Goal: Transaction & Acquisition: Purchase product/service

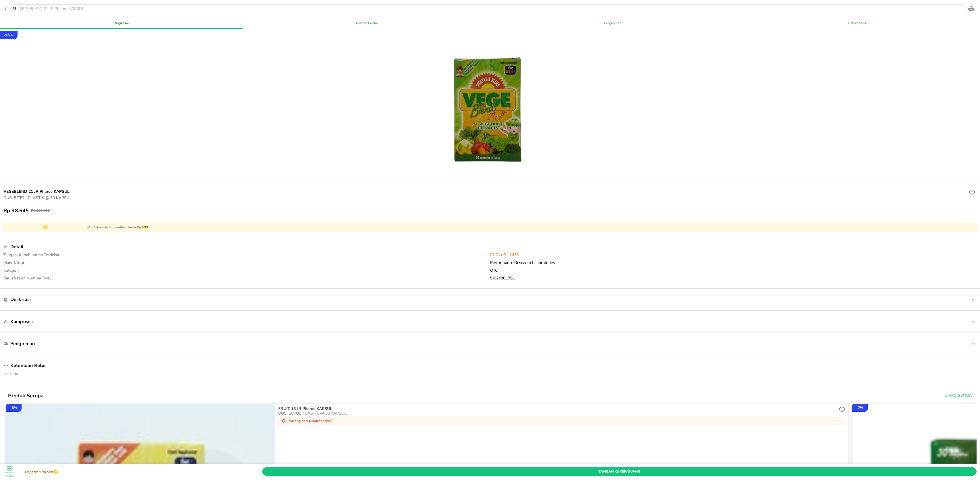
click at [83, 9] on input "text" at bounding box center [492, 9] width 946 height 6
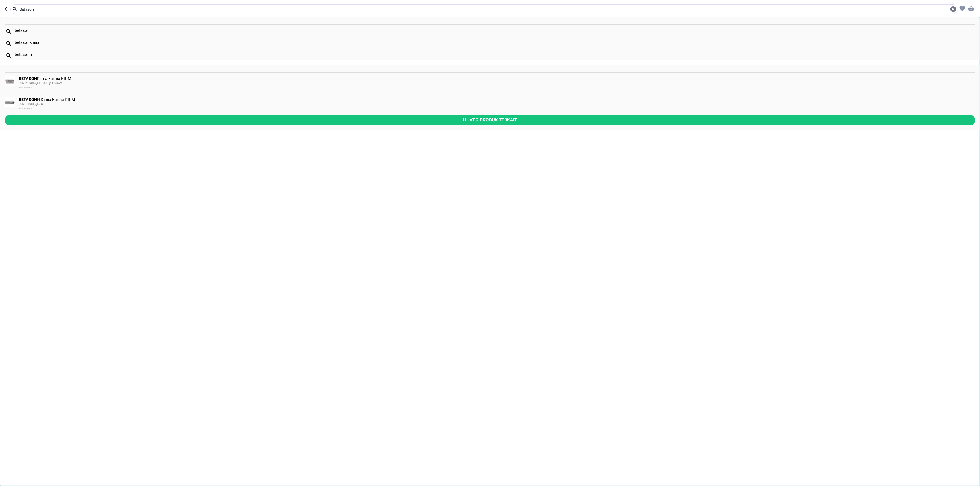
type input "Betason"
click at [46, 98] on div "BETASON N Kimia Farma KRIM DUS, 1 TUBE @ 5 G Kimia Farma" at bounding box center [496, 104] width 955 height 14
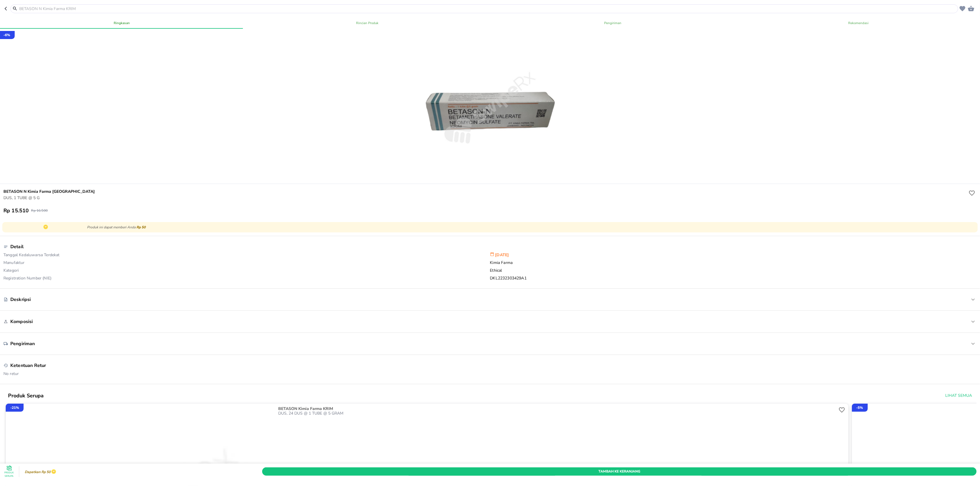
click at [19, 191] on h6 "BETASON N Kimia Farma [GEOGRAPHIC_DATA]" at bounding box center [484, 192] width 963 height 6
copy h6 "BETASON"
click at [84, 12] on div at bounding box center [483, 8] width 947 height 9
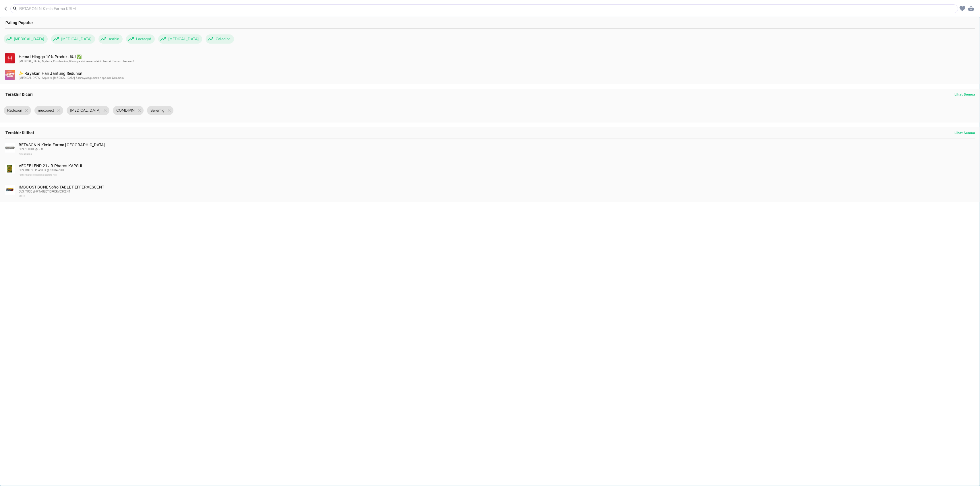
click at [83, 10] on input "text" at bounding box center [488, 9] width 938 height 6
paste input "BETASON"
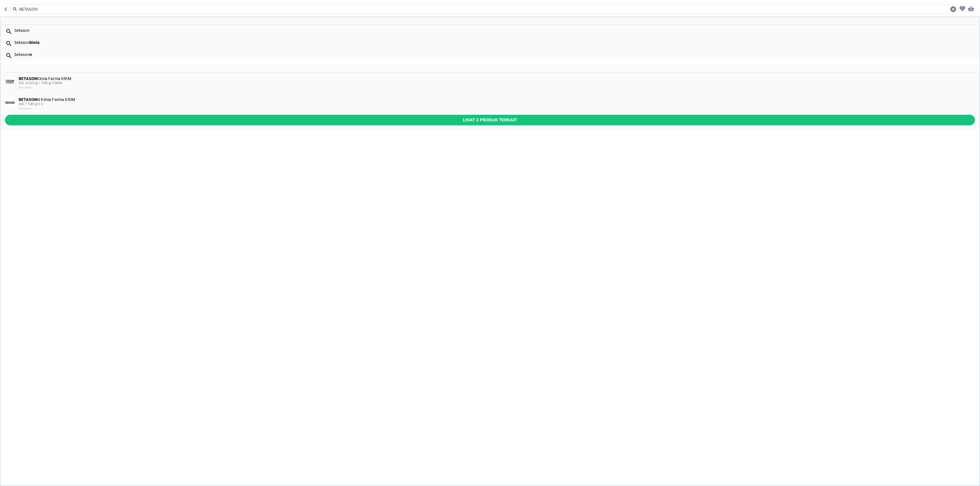
type input "BETASON"
click at [44, 78] on div "BETASON Kimia Farma KRIM DUS, 24 DUS @ 1 TUBE @ 5 GRAM Kimia Farma" at bounding box center [496, 83] width 955 height 14
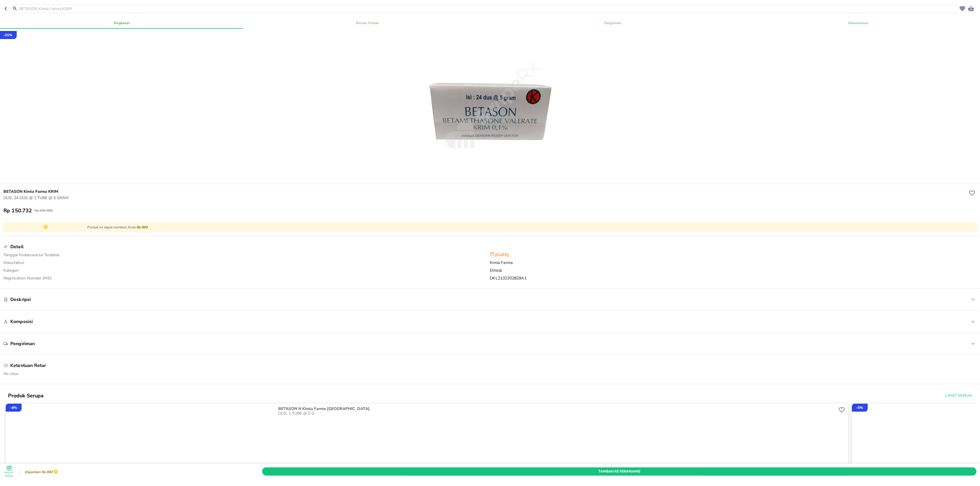
click at [132, 10] on input "text" at bounding box center [488, 9] width 938 height 6
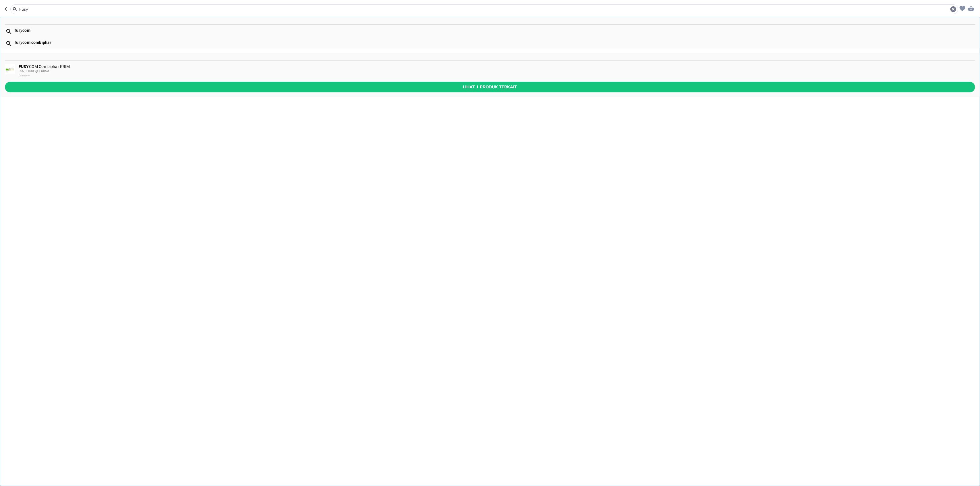
type input "Fusy"
click at [31, 65] on div "FUSY COM Combiphar KRIM DUS, 1 TUBE @ 5 GRAM Combiphar" at bounding box center [496, 71] width 955 height 14
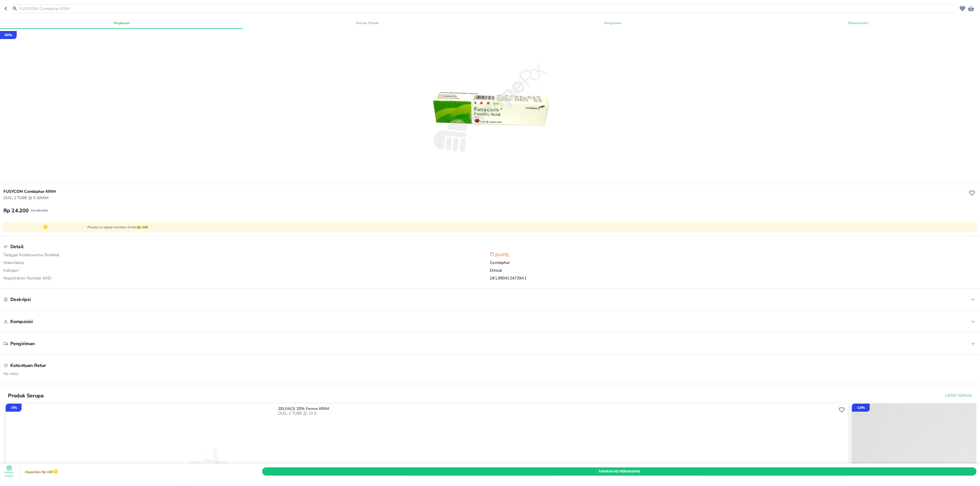
click at [86, 8] on input "text" at bounding box center [488, 9] width 938 height 6
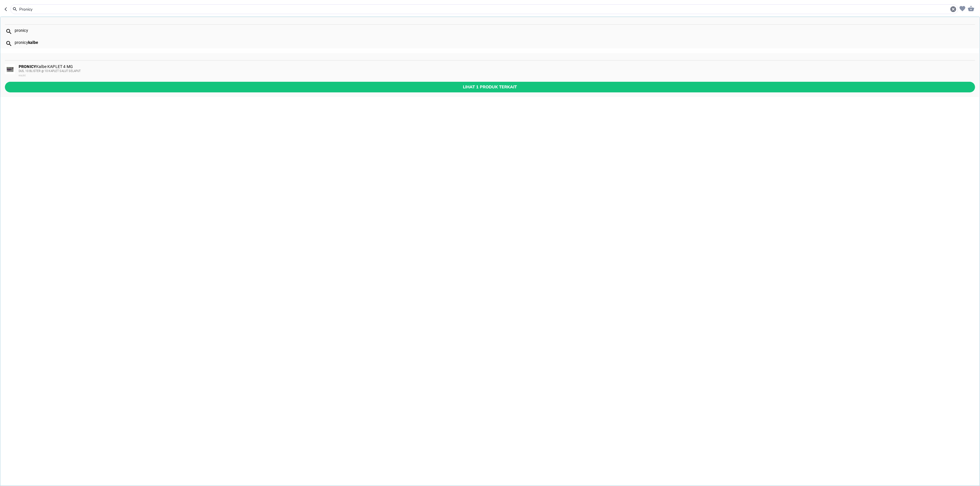
type input "Pronicy"
click at [29, 67] on b "PRONICY" at bounding box center [28, 66] width 18 height 5
